Goal: Task Accomplishment & Management: Use online tool/utility

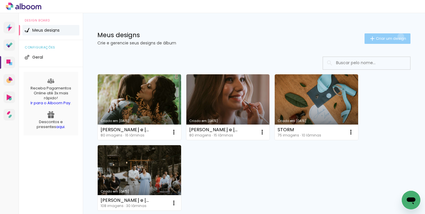
click at [399, 37] on span "Criar um design" at bounding box center [390, 39] width 30 height 4
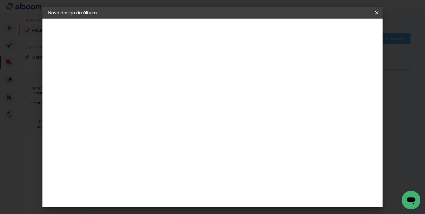
click at [143, 76] on input at bounding box center [143, 77] width 0 height 9
type input "[PERSON_NAME] e [PERSON_NAME]"
type paper-input "[PERSON_NAME] e [PERSON_NAME]"
click at [0, 0] on slot "Avançar" at bounding box center [0, 0] width 0 height 0
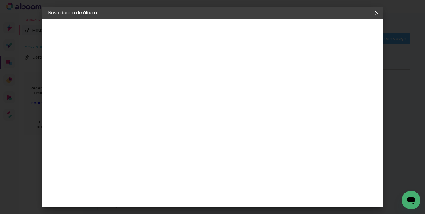
click at [252, 31] on paper-button "Avançar" at bounding box center [237, 31] width 28 height 10
click at [204, 181] on span "25 × 25 cm" at bounding box center [192, 188] width 21 height 15
click at [0, 0] on slot "Avançar" at bounding box center [0, 0] width 0 height 0
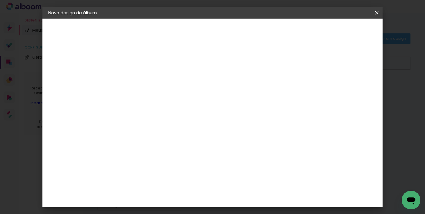
click at [312, 27] on paper-button "Iniciar design" at bounding box center [293, 31] width 38 height 10
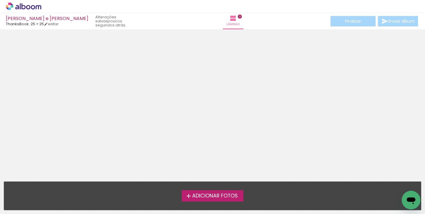
click at [212, 196] on span "Adicionar Fotos" at bounding box center [215, 195] width 46 height 5
click at [0, 0] on input "file" at bounding box center [0, 0] width 0 height 0
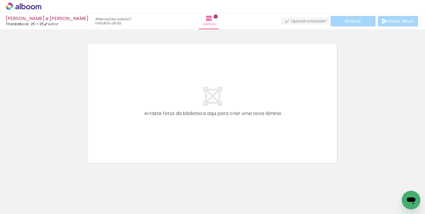
scroll to position [0, 2766]
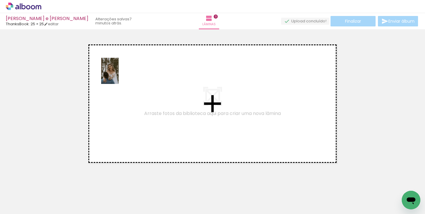
drag, startPoint x: 159, startPoint y: 196, endPoint x: 118, endPoint y: 75, distance: 127.3
click at [118, 75] on quentale-workspace at bounding box center [212, 107] width 425 height 214
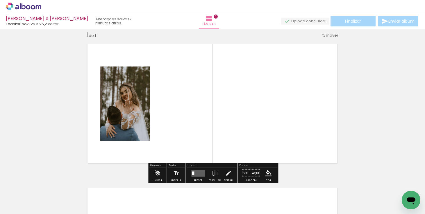
scroll to position [7, 0]
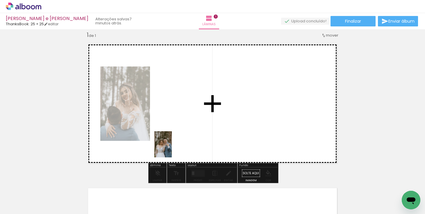
drag, startPoint x: 122, startPoint y: 195, endPoint x: 190, endPoint y: 135, distance: 90.3
click at [190, 135] on quentale-workspace at bounding box center [212, 107] width 425 height 214
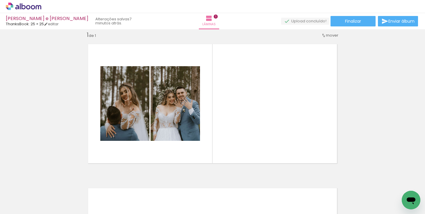
scroll to position [0, 2723]
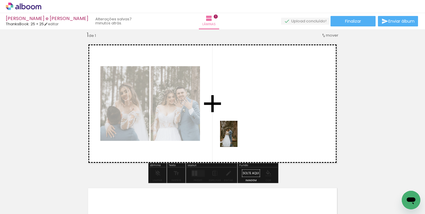
drag, startPoint x: 68, startPoint y: 200, endPoint x: 246, endPoint y: 132, distance: 190.3
click at [246, 132] on quentale-workspace at bounding box center [212, 107] width 425 height 214
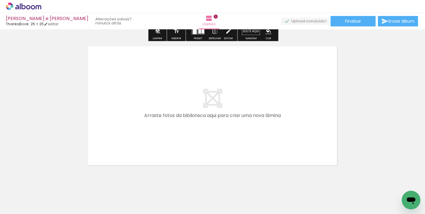
scroll to position [161, 0]
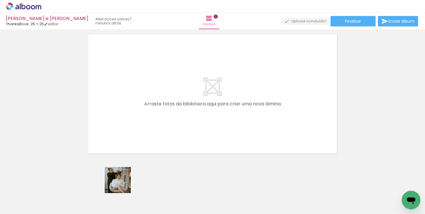
drag, startPoint x: 122, startPoint y: 197, endPoint x: 143, endPoint y: 73, distance: 125.4
click at [143, 75] on quentale-workspace at bounding box center [212, 107] width 425 height 214
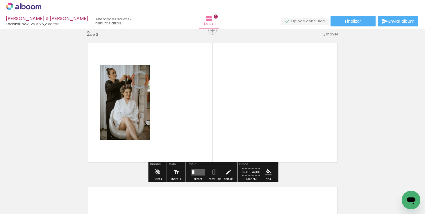
scroll to position [151, 0]
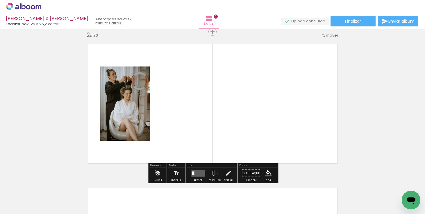
click at [166, 196] on div at bounding box center [155, 194] width 29 height 19
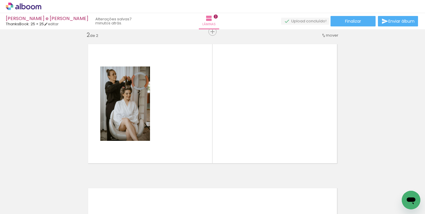
scroll to position [0, 50]
click at [202, 198] on div at bounding box center [203, 194] width 19 height 29
click at [201, 137] on quentale-workspace at bounding box center [212, 107] width 425 height 214
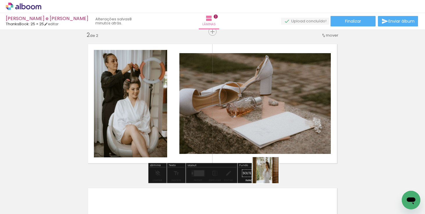
drag, startPoint x: 266, startPoint y: 202, endPoint x: 274, endPoint y: 151, distance: 52.0
click at [274, 151] on quentale-workspace at bounding box center [212, 107] width 425 height 214
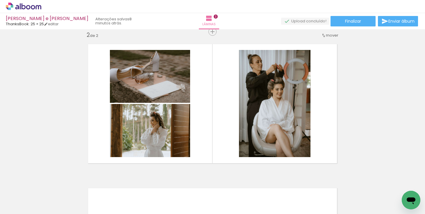
scroll to position [0, 702]
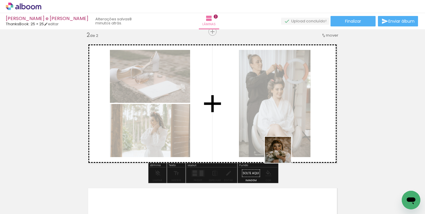
drag, startPoint x: 365, startPoint y: 200, endPoint x: 256, endPoint y: 143, distance: 123.8
click at [256, 143] on quentale-workspace at bounding box center [212, 107] width 425 height 214
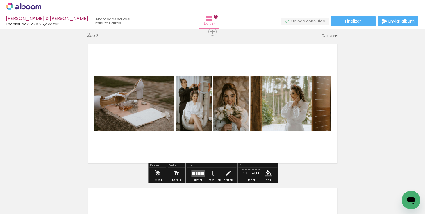
scroll to position [0, 758]
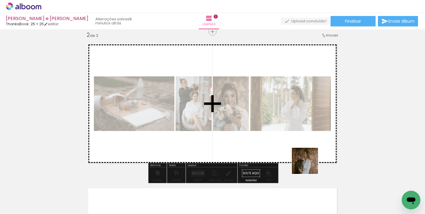
click at [281, 135] on quentale-workspace at bounding box center [212, 107] width 425 height 214
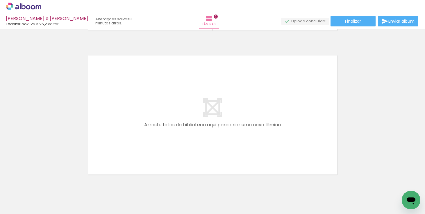
scroll to position [0, 0]
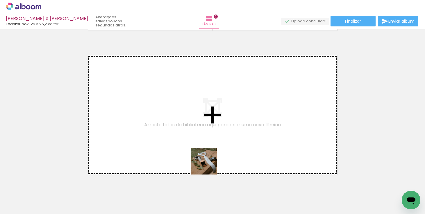
drag, startPoint x: 258, startPoint y: 197, endPoint x: 163, endPoint y: 128, distance: 117.3
click at [163, 128] on quentale-workspace at bounding box center [212, 107] width 425 height 214
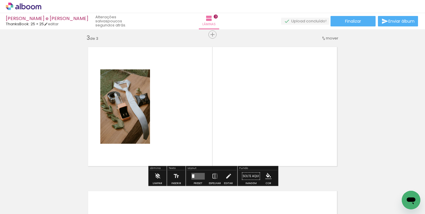
scroll to position [295, 0]
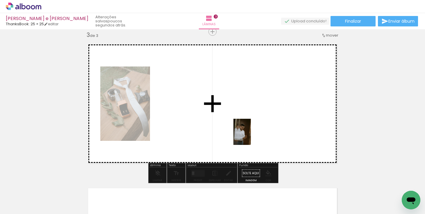
drag, startPoint x: 355, startPoint y: 200, endPoint x: 250, endPoint y: 135, distance: 123.8
click at [250, 135] on quentale-workspace at bounding box center [212, 107] width 425 height 214
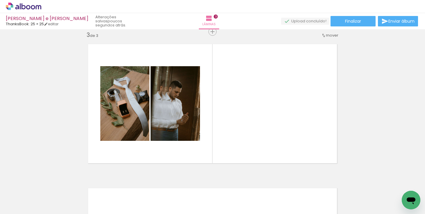
scroll to position [0, 515]
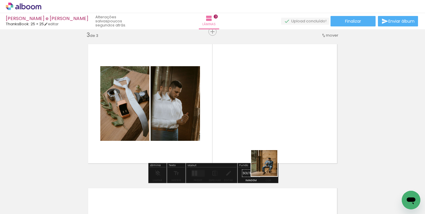
drag, startPoint x: 295, startPoint y: 197, endPoint x: 237, endPoint y: 111, distance: 104.0
click at [237, 111] on quentale-workspace at bounding box center [212, 107] width 425 height 214
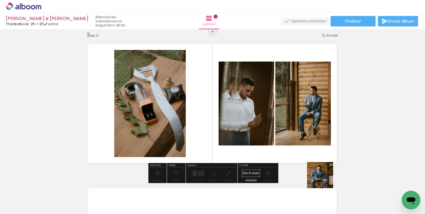
drag, startPoint x: 327, startPoint y: 199, endPoint x: 309, endPoint y: 117, distance: 84.5
click at [309, 117] on quentale-workspace at bounding box center [212, 107] width 425 height 214
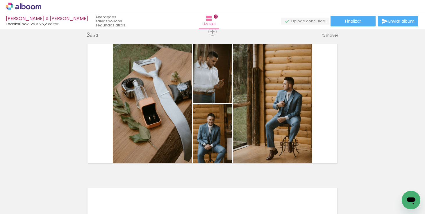
scroll to position [0, 693]
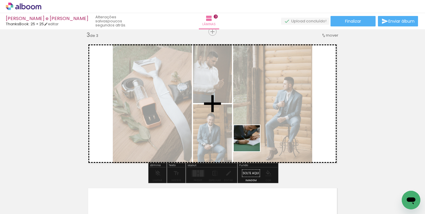
drag, startPoint x: 215, startPoint y: 201, endPoint x: 255, endPoint y: 135, distance: 76.7
click at [255, 135] on quentale-workspace at bounding box center [212, 107] width 425 height 214
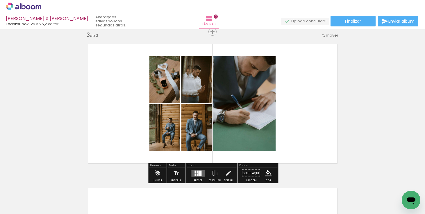
click at [199, 171] on div at bounding box center [199, 172] width 3 height 5
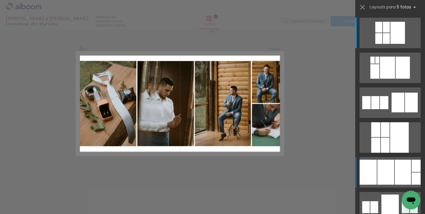
click at [393, 172] on div at bounding box center [385, 172] width 17 height 25
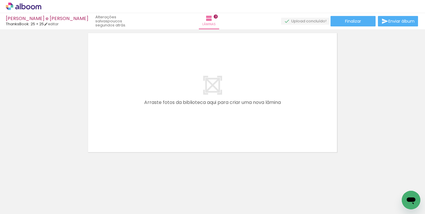
scroll to position [0, 0]
drag, startPoint x: 57, startPoint y: 195, endPoint x: 89, endPoint y: 146, distance: 59.0
click at [89, 146] on quentale-workspace at bounding box center [212, 107] width 425 height 214
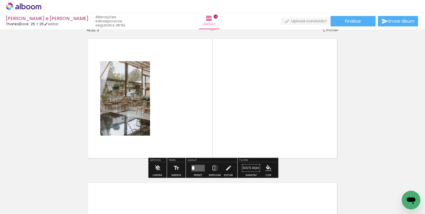
scroll to position [439, 0]
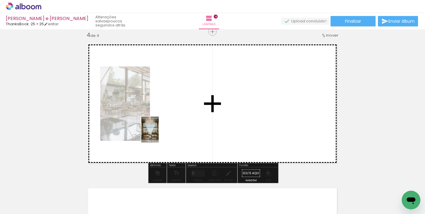
click at [159, 134] on quentale-workspace at bounding box center [212, 107] width 425 height 214
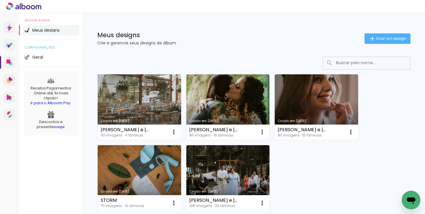
click at [150, 100] on link "Criado em [DATE]" at bounding box center [139, 107] width 83 height 66
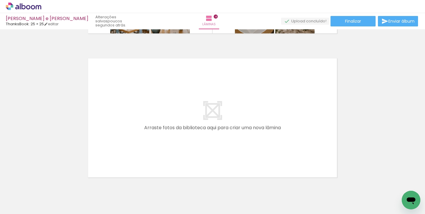
scroll to position [570, 0]
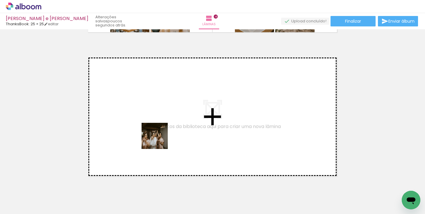
click at [160, 133] on quentale-workspace at bounding box center [212, 107] width 425 height 214
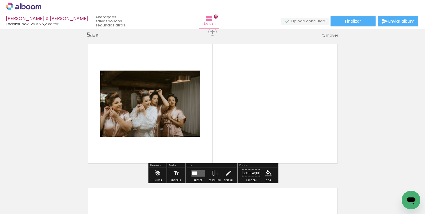
scroll to position [583, 0]
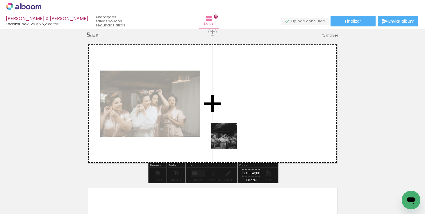
drag, startPoint x: 193, startPoint y: 197, endPoint x: 239, endPoint y: 126, distance: 84.3
click at [239, 126] on quentale-workspace at bounding box center [212, 107] width 425 height 214
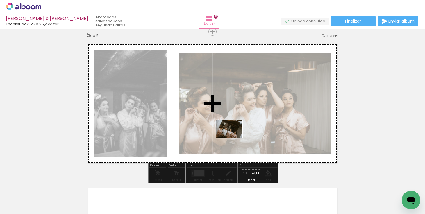
drag, startPoint x: 224, startPoint y: 197, endPoint x: 233, endPoint y: 136, distance: 62.0
click at [233, 136] on quentale-workspace at bounding box center [212, 107] width 425 height 214
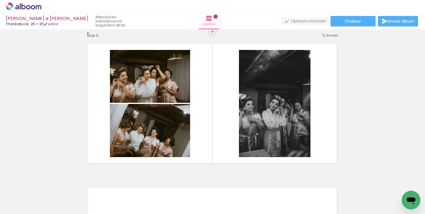
scroll to position [0, 1187]
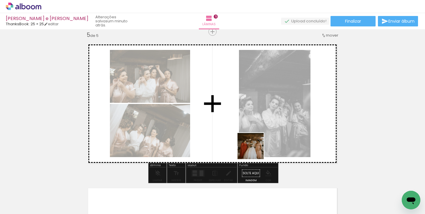
drag, startPoint x: 274, startPoint y: 201, endPoint x: 247, endPoint y: 128, distance: 77.8
click at [247, 128] on quentale-workspace at bounding box center [212, 107] width 425 height 214
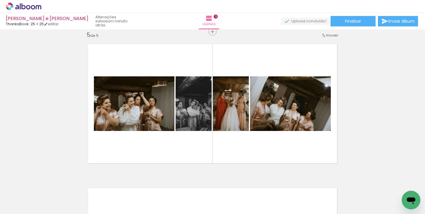
scroll to position [0, 1245]
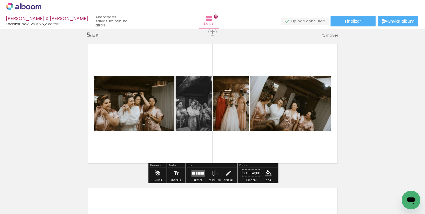
click at [254, 148] on quentale-layouter at bounding box center [212, 104] width 259 height 130
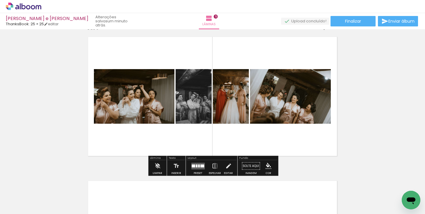
scroll to position [592, 0]
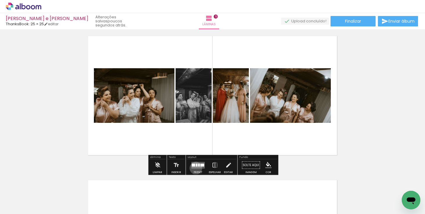
click at [194, 168] on quentale-layouter at bounding box center [197, 165] width 13 height 7
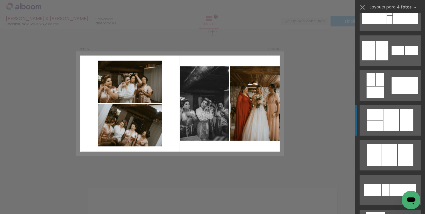
scroll to position [243, 0]
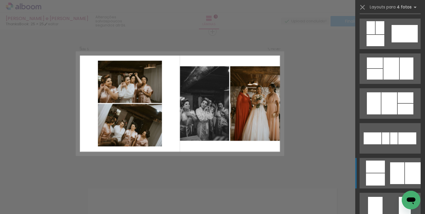
click at [400, 171] on div at bounding box center [397, 173] width 14 height 22
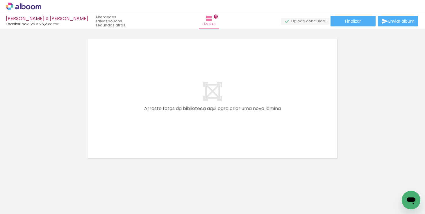
scroll to position [0, 354]
drag, startPoint x: 223, startPoint y: 196, endPoint x: 132, endPoint y: 138, distance: 107.7
click at [133, 138] on quentale-workspace at bounding box center [212, 107] width 425 height 214
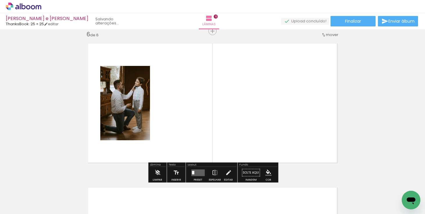
scroll to position [727, 0]
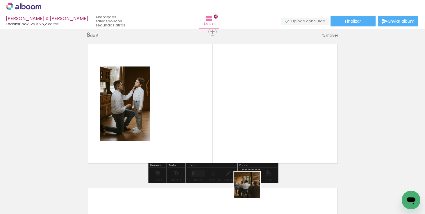
drag, startPoint x: 269, startPoint y: 199, endPoint x: 251, endPoint y: 189, distance: 20.1
click at [251, 189] on quentale-thumb at bounding box center [257, 194] width 33 height 33
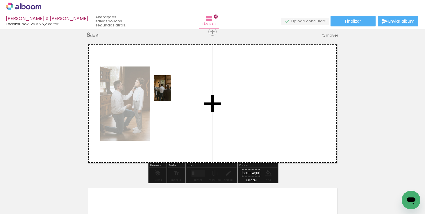
click at [171, 92] on quentale-workspace at bounding box center [212, 107] width 425 height 214
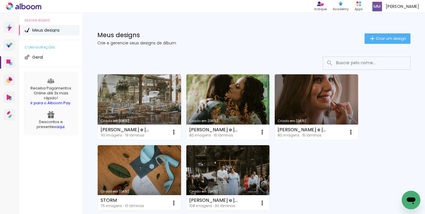
click at [150, 92] on link "Criado em [DATE]" at bounding box center [139, 107] width 83 height 66
